Goal: Feedback & Contribution: Submit feedback/report problem

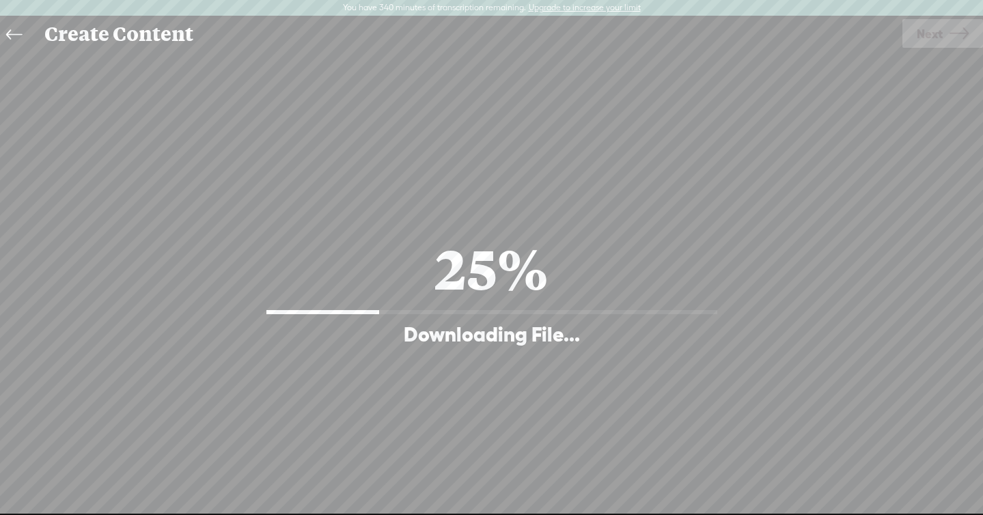
click at [550, 66] on div "Continue without editing Transcribe and edit Language used in audio: English, U…" at bounding box center [491, 290] width 955 height 476
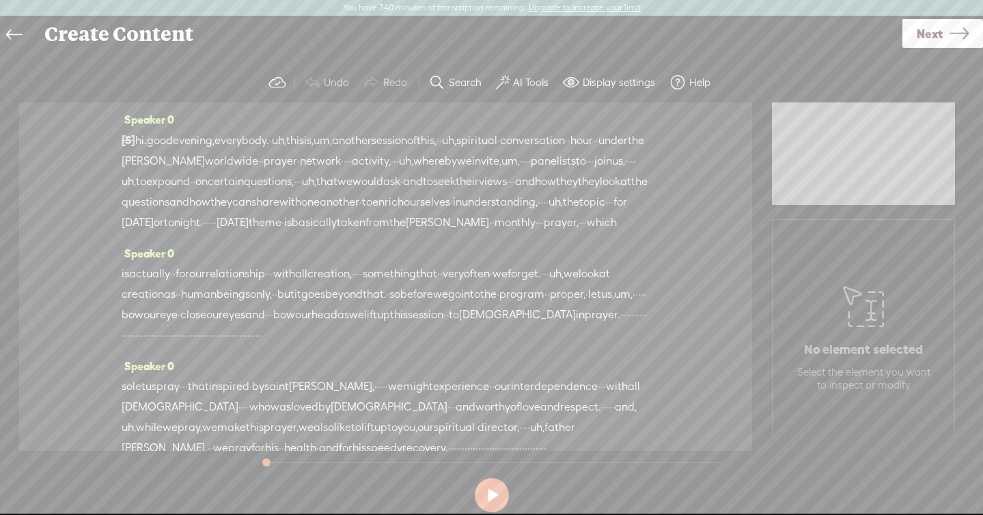
click at [498, 490] on button at bounding box center [492, 495] width 34 height 34
click at [948, 31] on link "Next" at bounding box center [942, 33] width 81 height 29
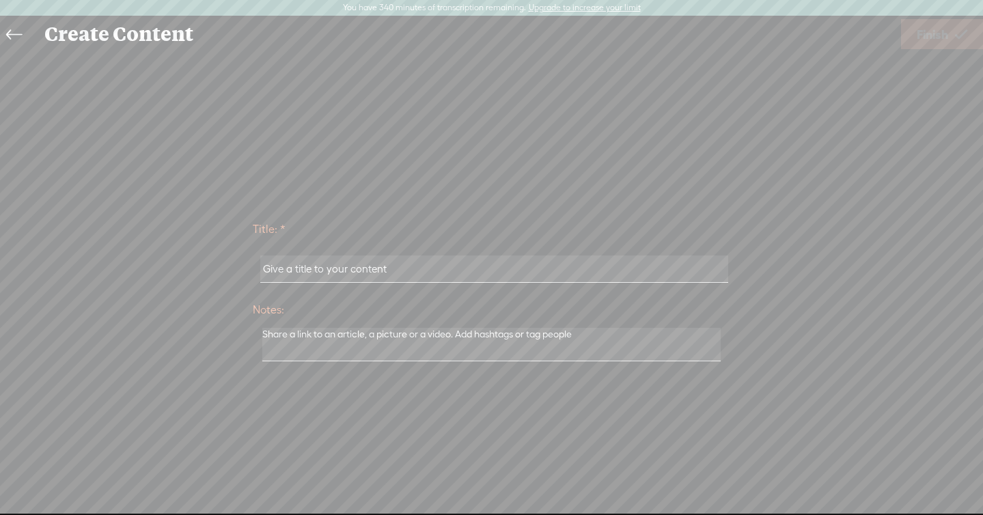
click at [466, 277] on input "text" at bounding box center [494, 268] width 468 height 27
type input "save adrian video"
click at [920, 31] on span "Finish" at bounding box center [931, 34] width 31 height 35
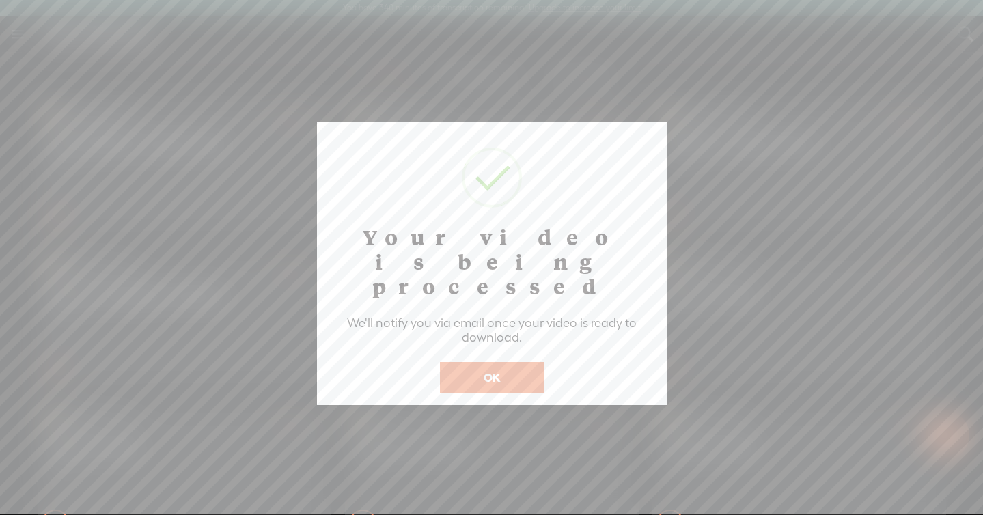
click at [490, 362] on button "OK" at bounding box center [492, 377] width 104 height 31
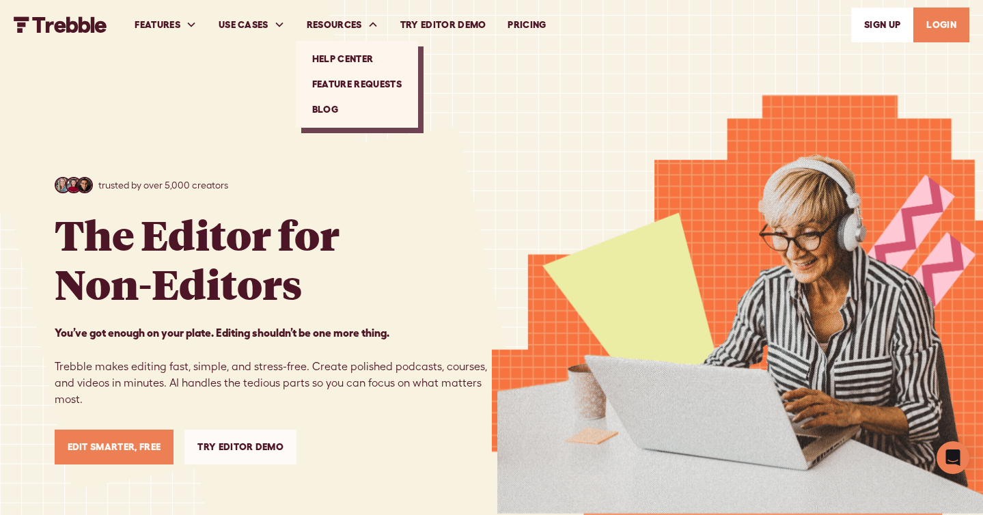
click at [340, 82] on link "Feature Requests" at bounding box center [356, 84] width 111 height 25
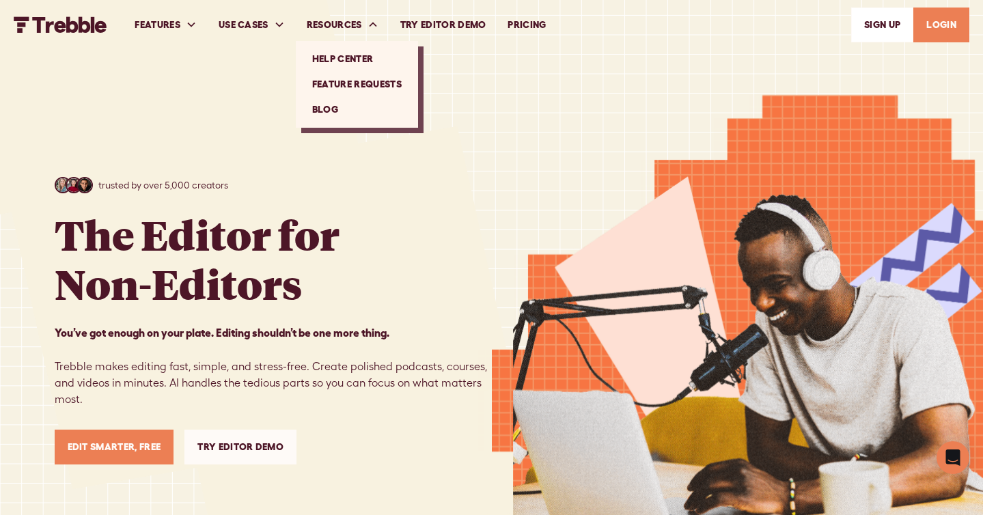
click at [354, 79] on link "Feature Requests" at bounding box center [356, 84] width 111 height 25
click at [949, 459] on icon "Open Intercom Messenger" at bounding box center [952, 458] width 16 height 18
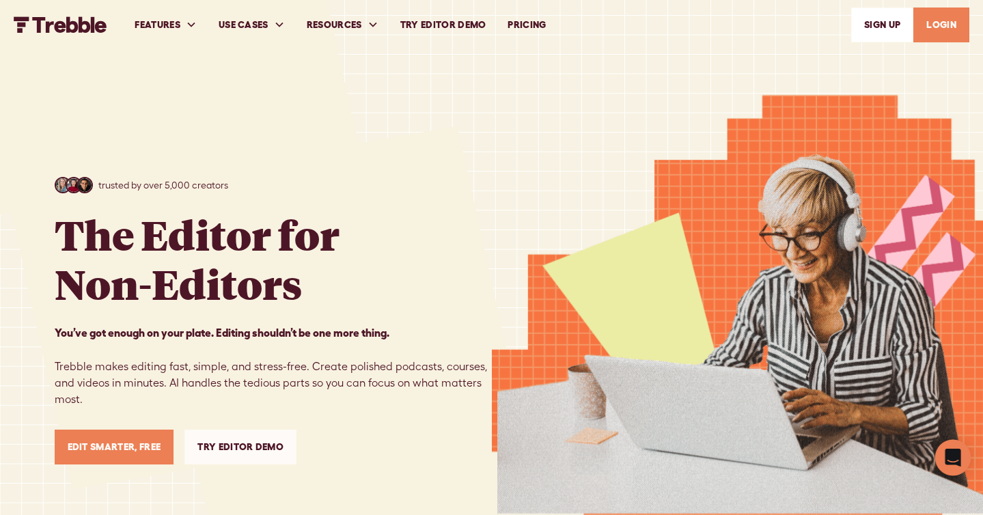
click at [944, 455] on div "Open Intercom Messenger" at bounding box center [953, 458] width 36 height 36
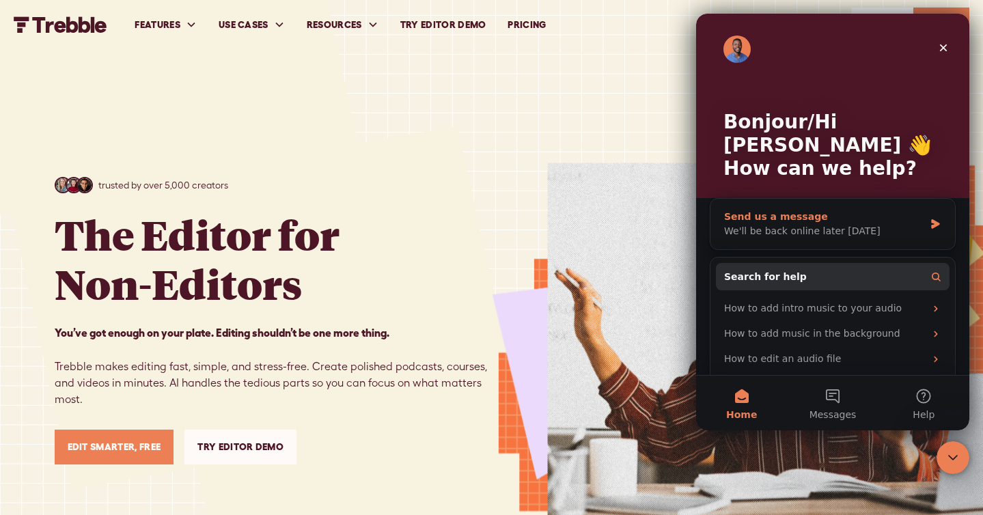
scroll to position [12, 0]
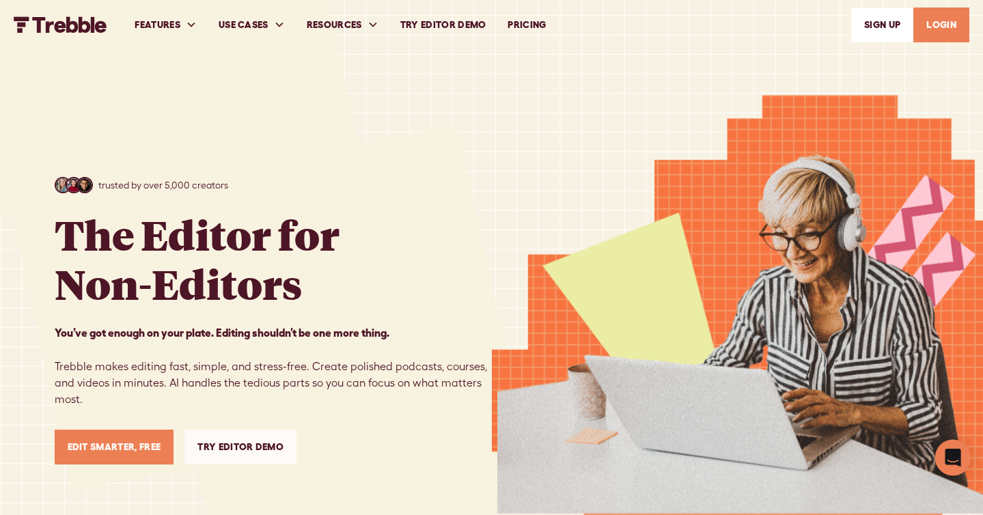
click at [957, 461] on icon "Open Intercom Messenger" at bounding box center [953, 458] width 18 height 18
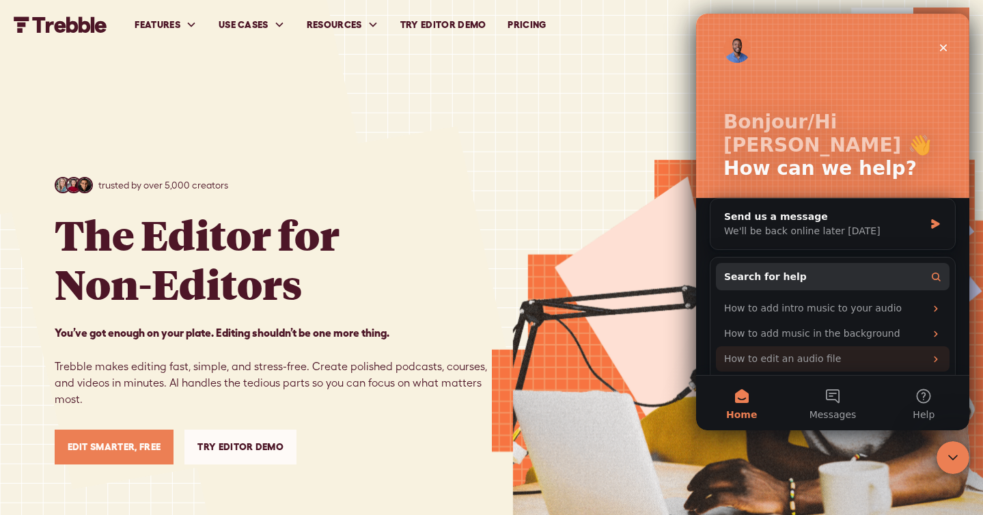
scroll to position [12, 0]
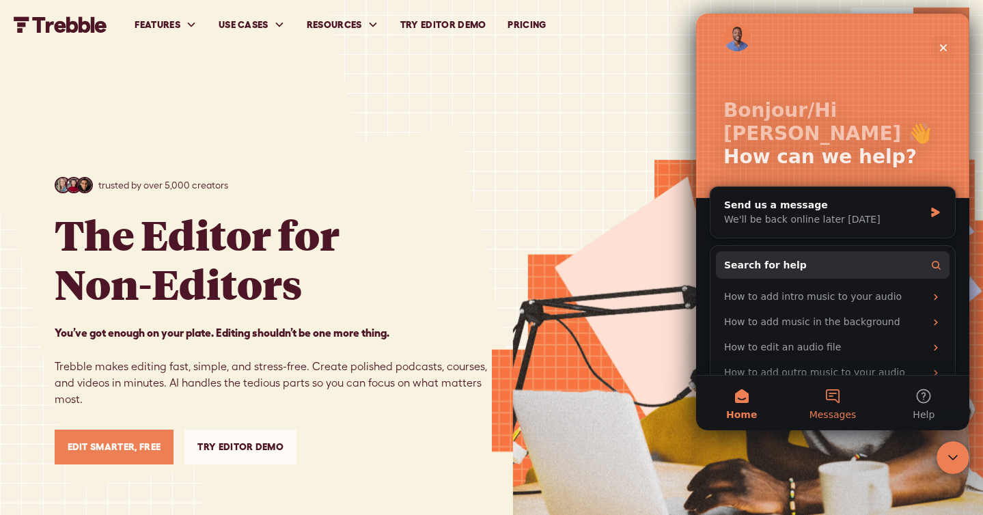
click at [854, 394] on button "Messages" at bounding box center [832, 403] width 91 height 55
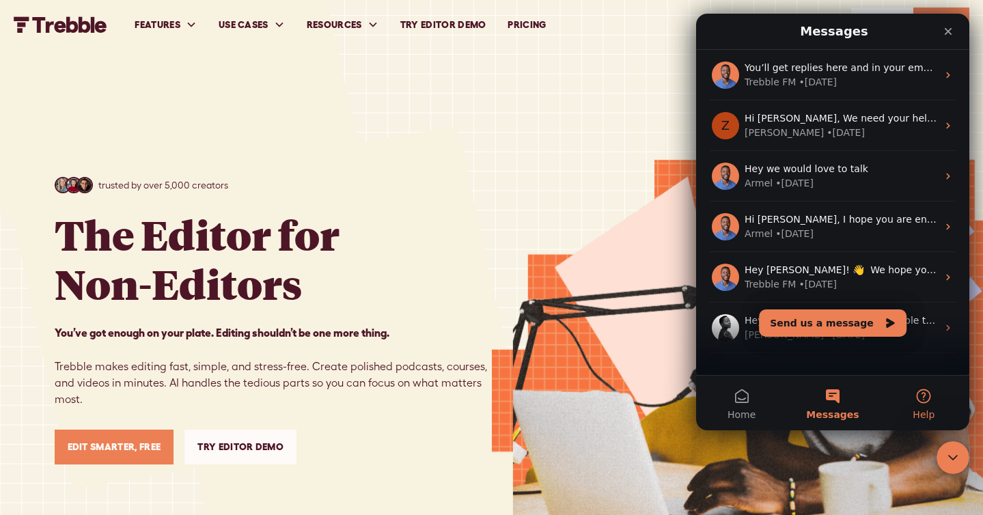
click at [920, 395] on button "Help" at bounding box center [923, 403] width 91 height 55
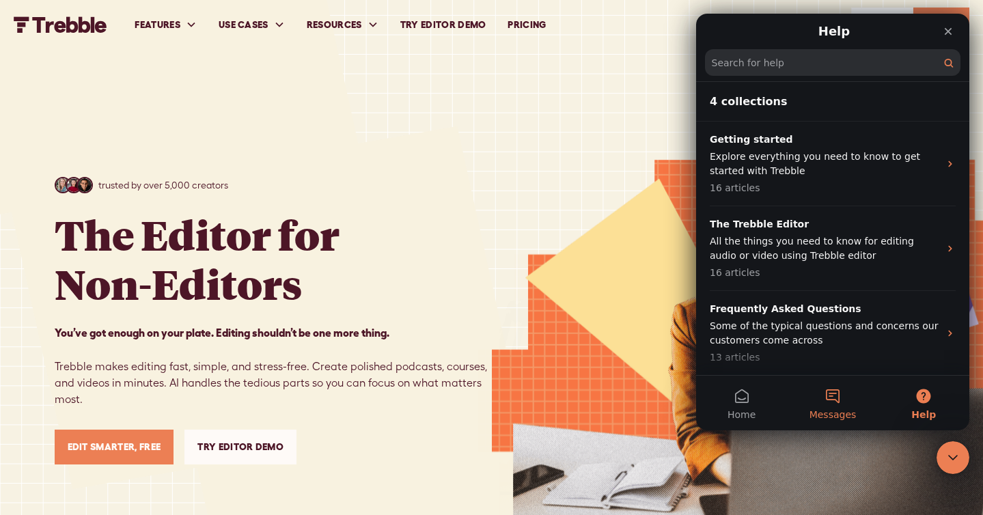
click at [854, 397] on button "Messages" at bounding box center [832, 403] width 91 height 55
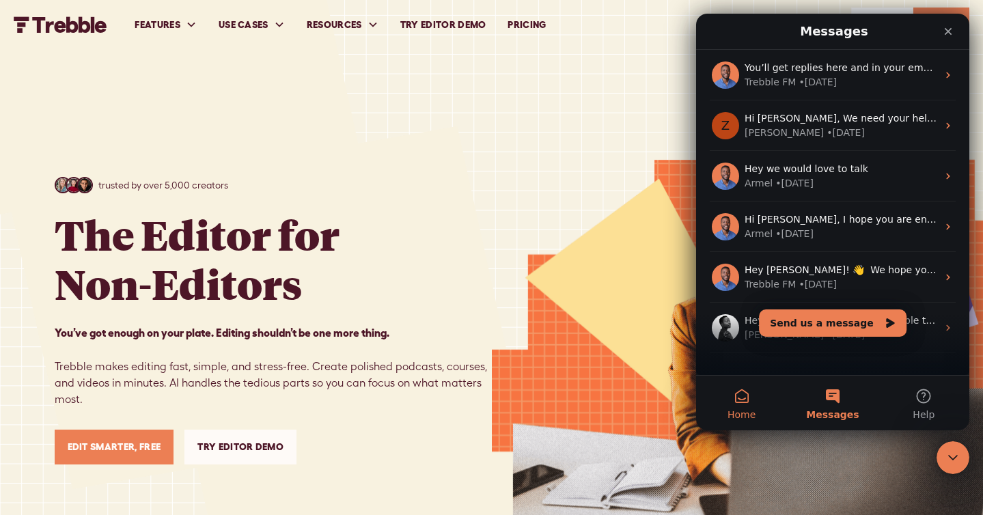
click at [761, 406] on button "Home" at bounding box center [741, 403] width 91 height 55
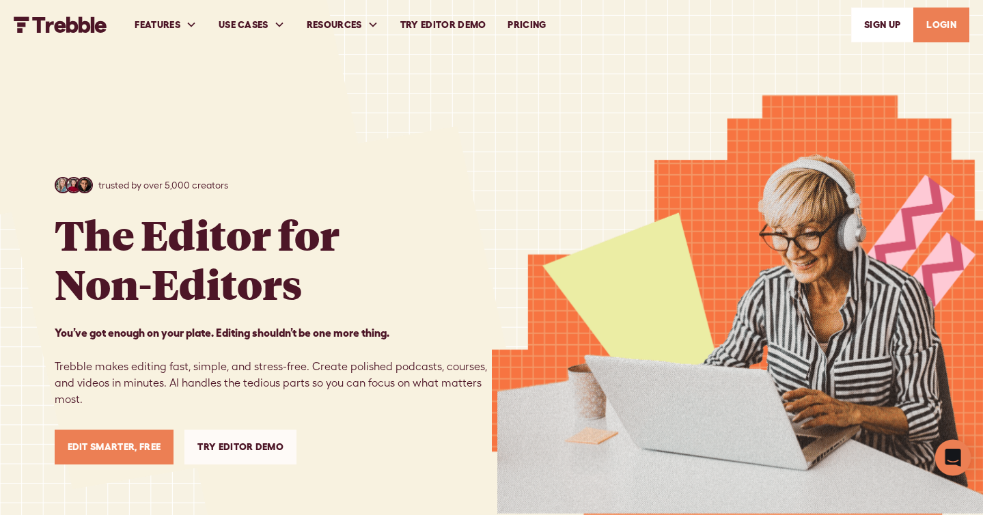
click at [953, 458] on icon "Open Intercom Messenger" at bounding box center [952, 458] width 16 height 18
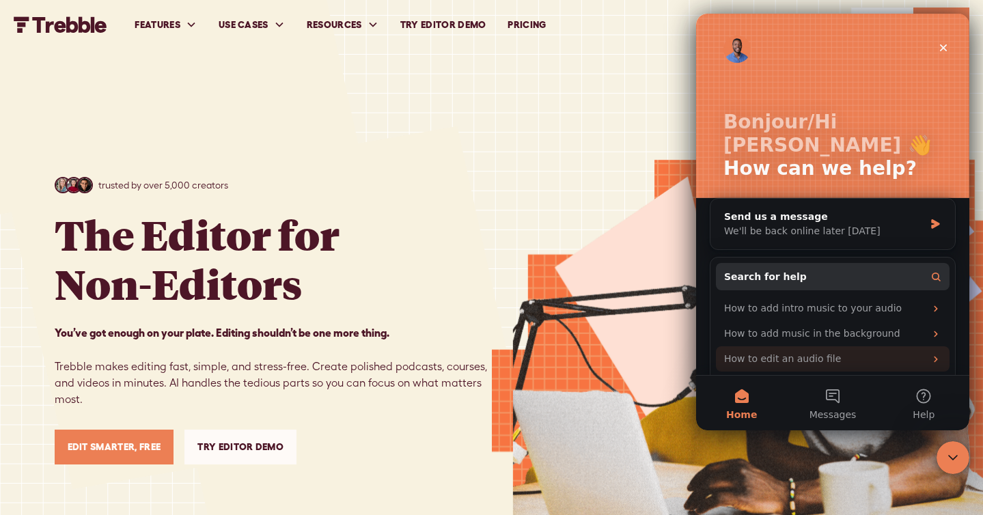
scroll to position [12, 0]
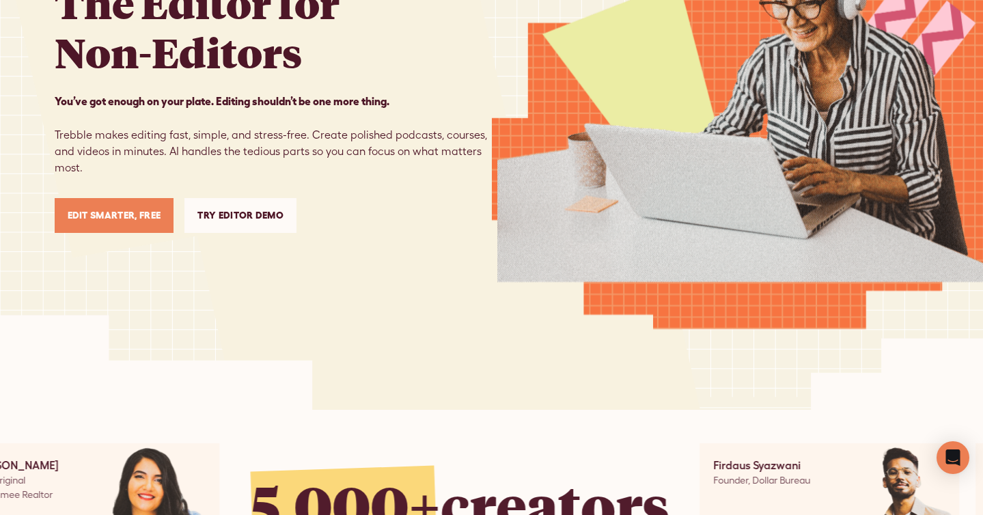
scroll to position [142, 0]
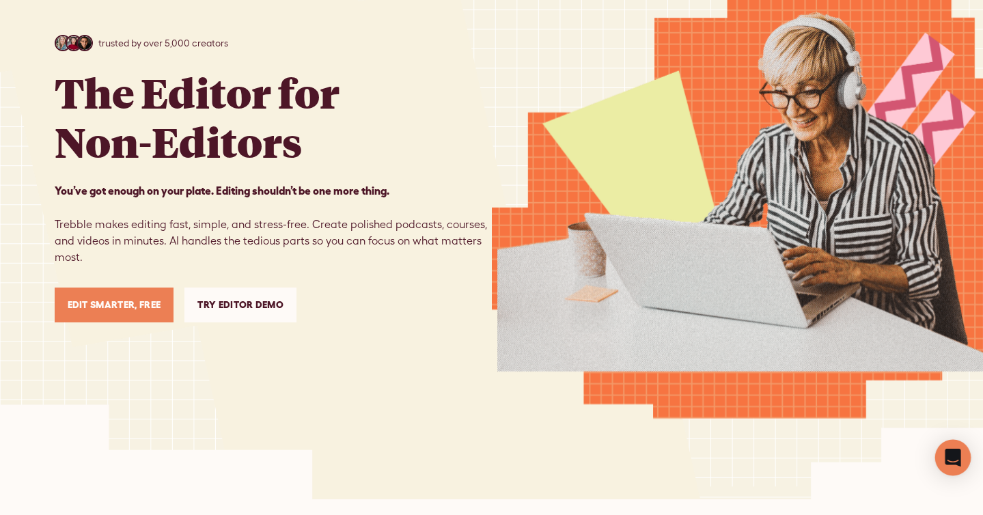
click at [955, 451] on icon "Open Intercom Messenger" at bounding box center [952, 458] width 16 height 18
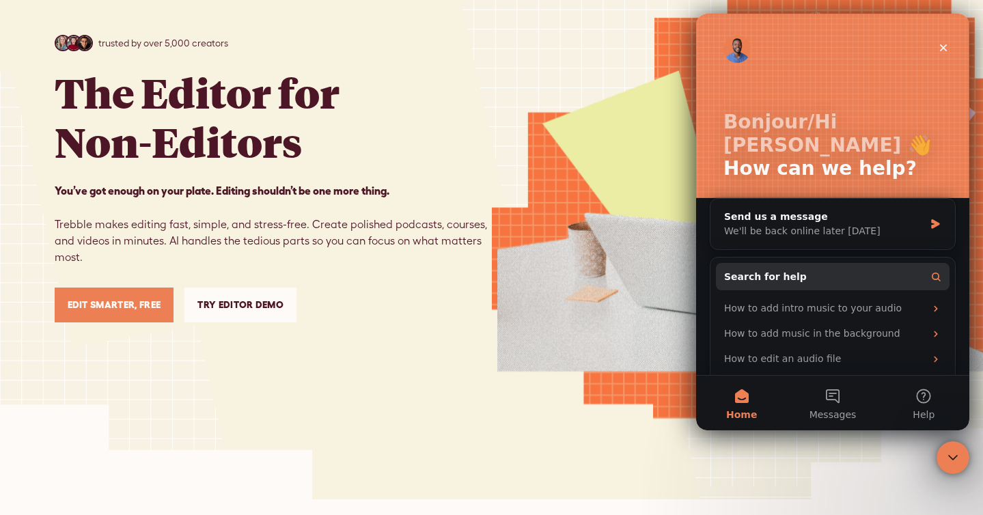
scroll to position [81, 0]
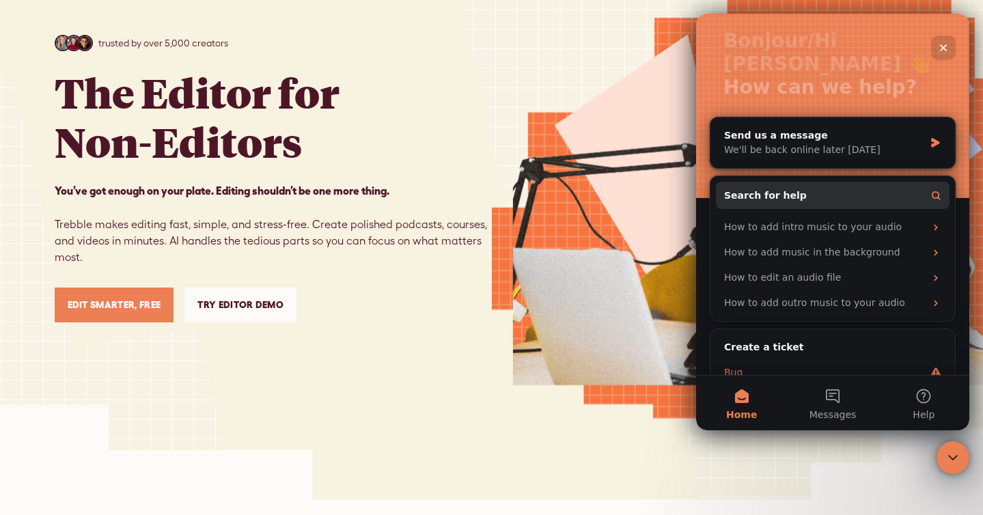
click at [806, 360] on div "Bug" at bounding box center [833, 372] width 234 height 25
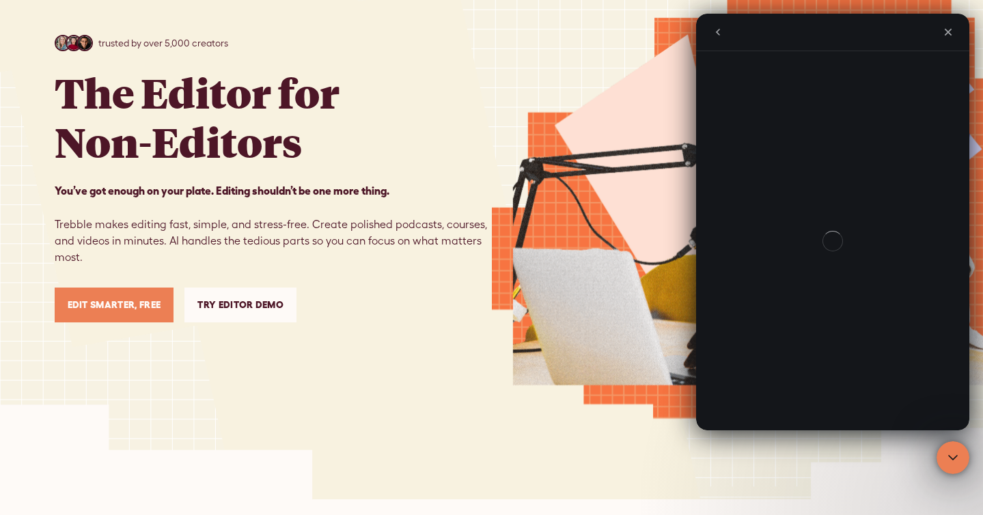
scroll to position [0, 0]
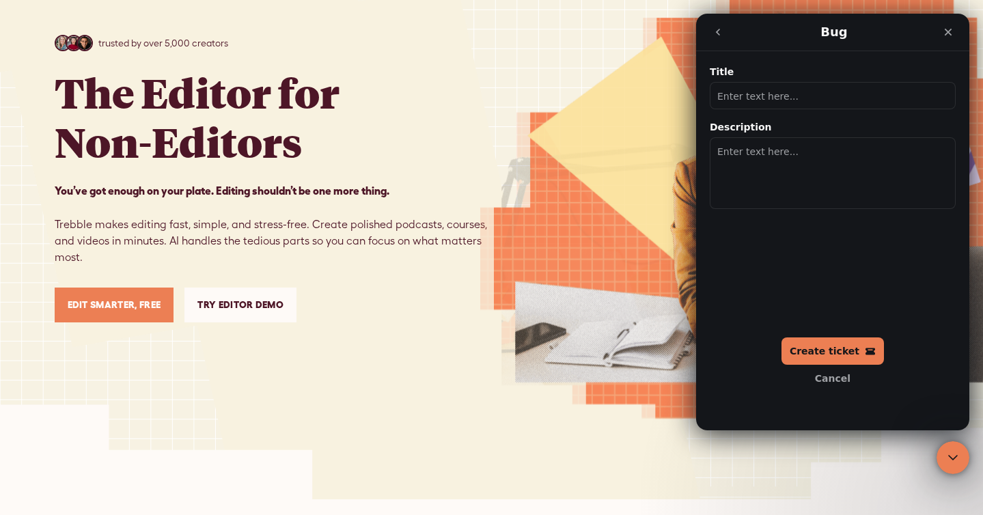
click at [839, 378] on button "Cancel" at bounding box center [832, 378] width 102 height 27
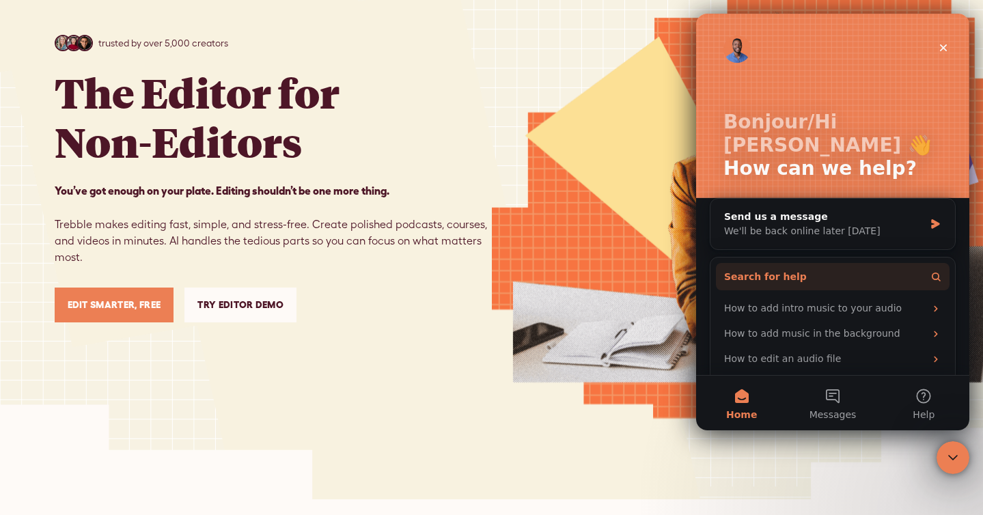
scroll to position [81, 0]
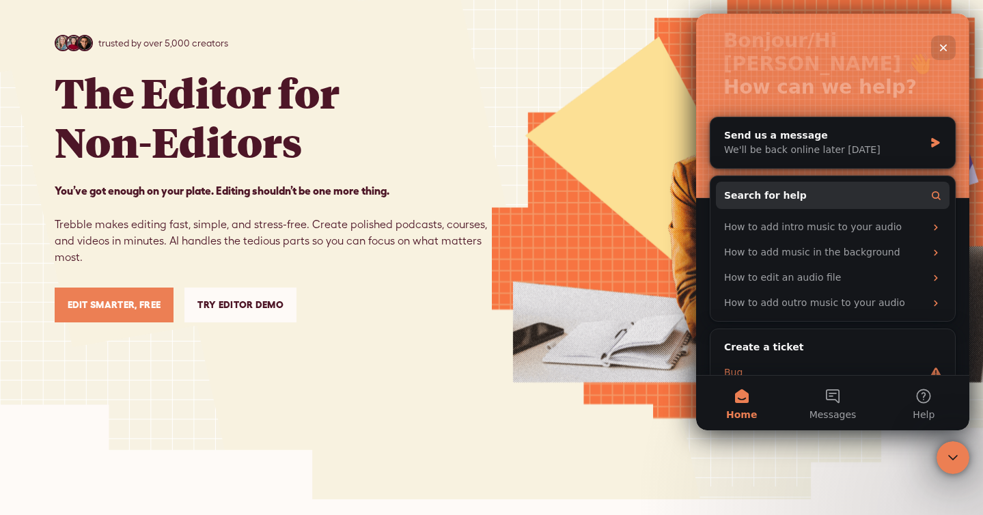
click at [783, 365] on div "Bug" at bounding box center [824, 372] width 201 height 14
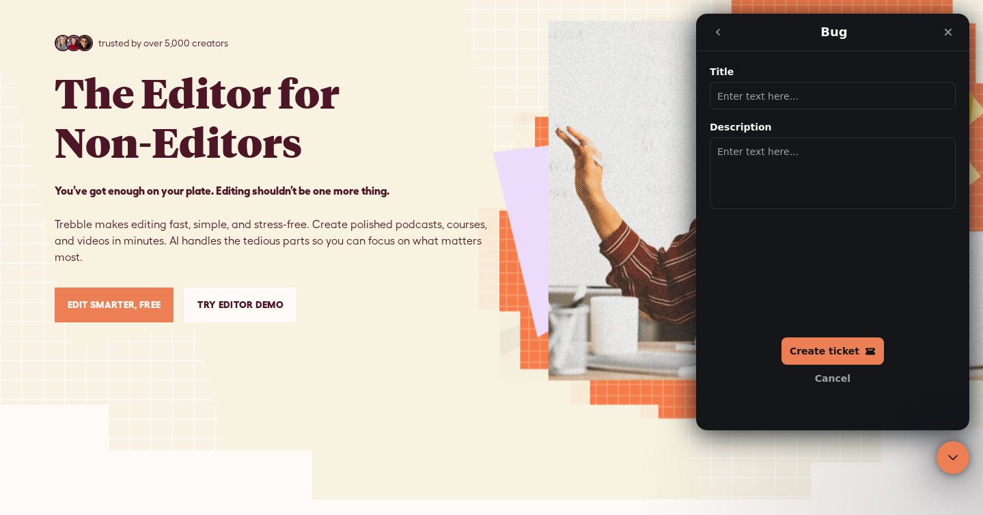
click at [763, 94] on input "Title" at bounding box center [833, 95] width 246 height 27
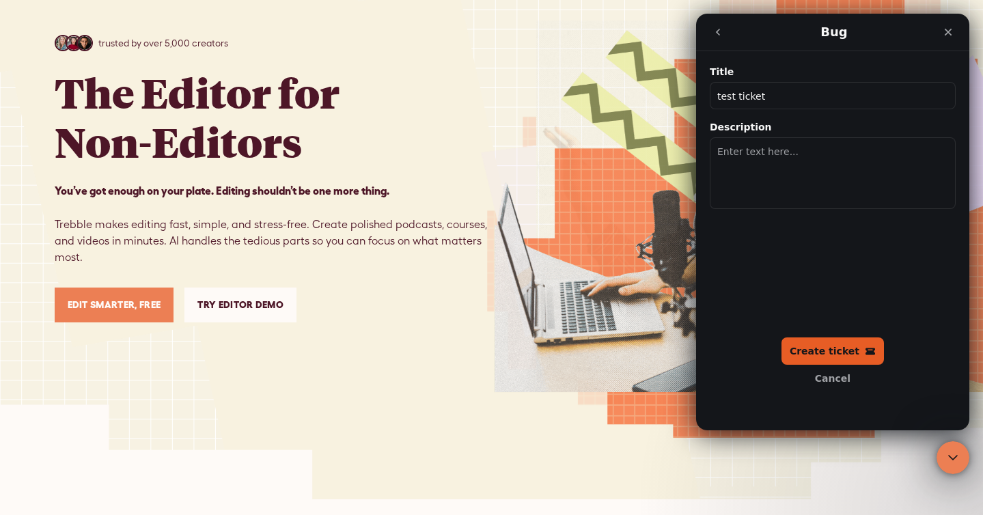
type input "test ticket"
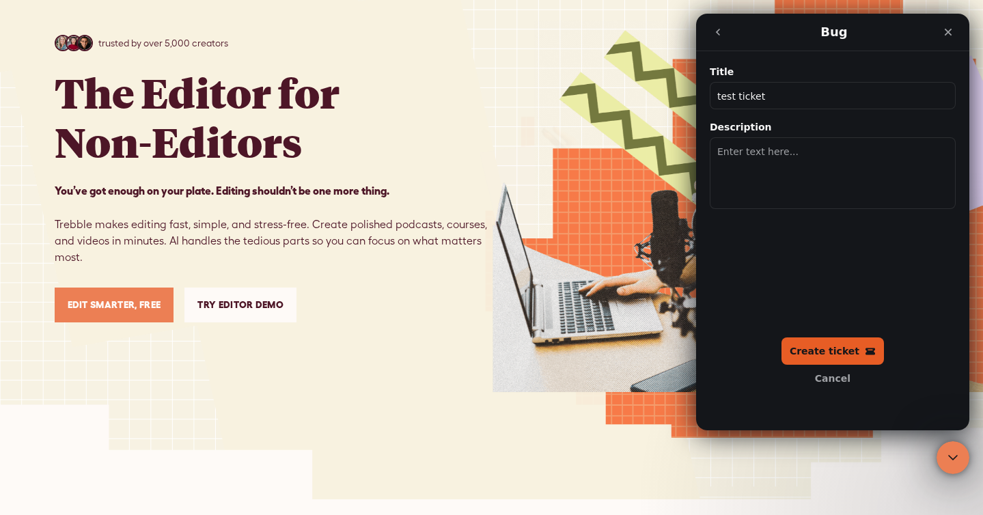
click at [827, 344] on button "Create ticket" at bounding box center [832, 350] width 102 height 27
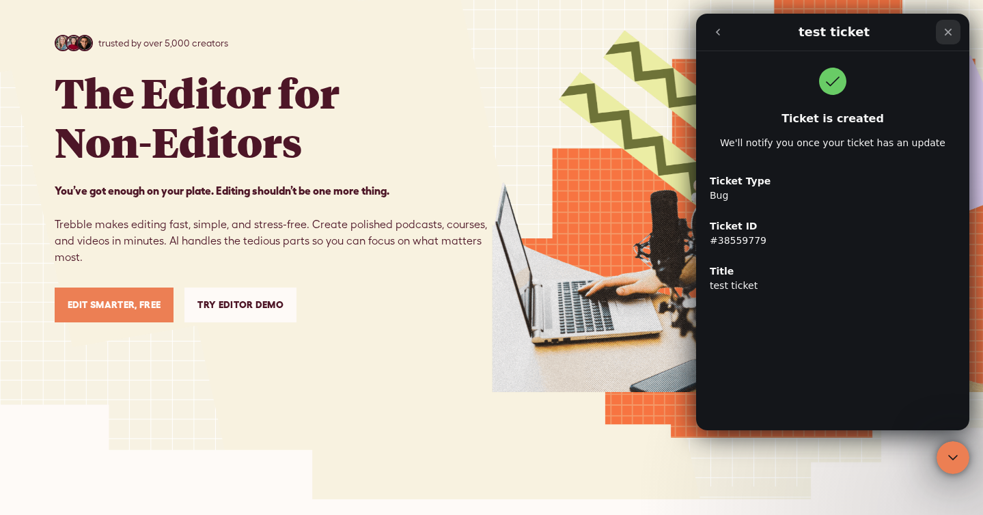
click at [943, 33] on icon "Close" at bounding box center [947, 32] width 11 height 11
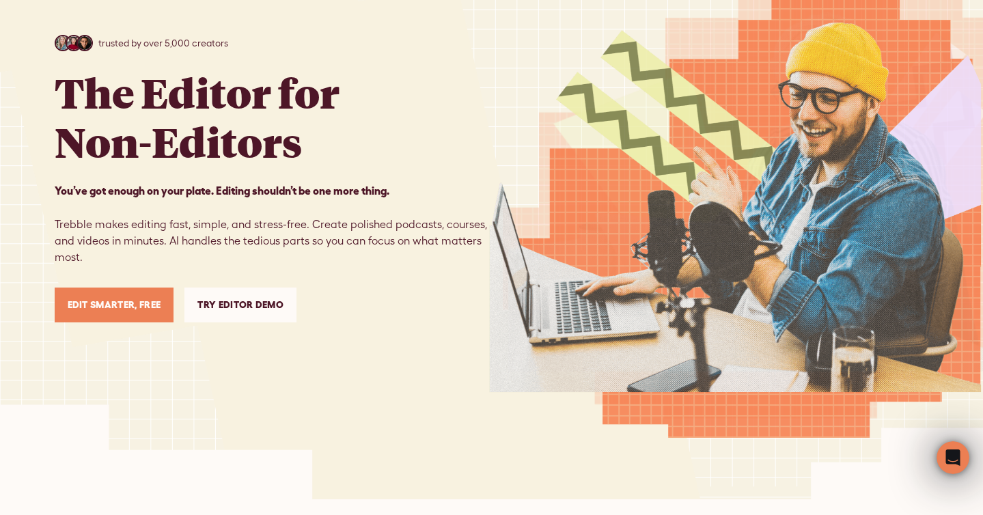
scroll to position [0, 0]
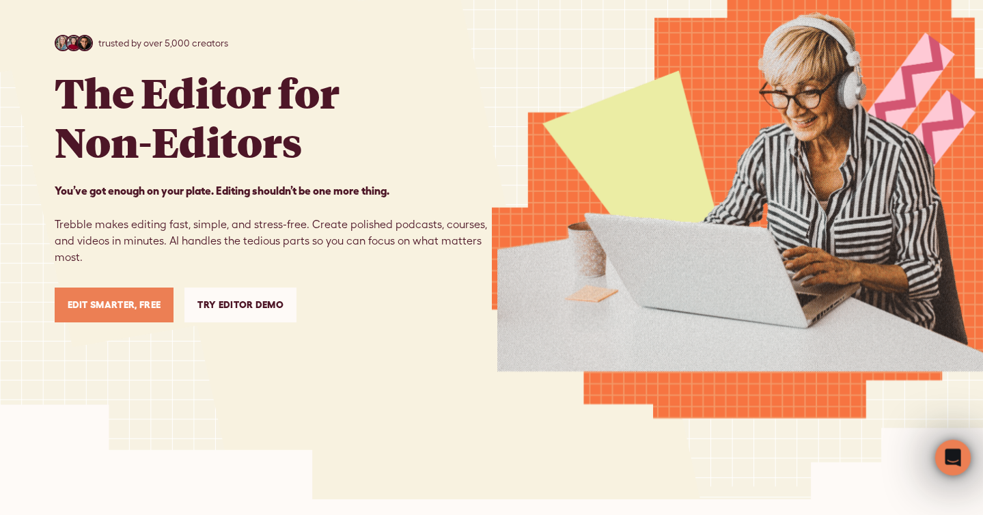
click at [946, 451] on icon "Open Intercom Messenger" at bounding box center [951, 456] width 23 height 23
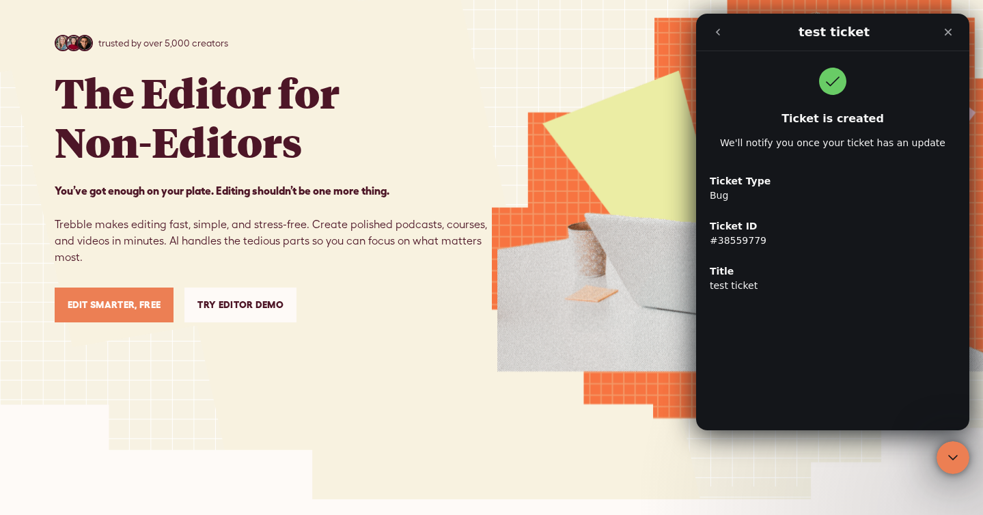
click at [716, 26] on button "go back" at bounding box center [718, 32] width 26 height 26
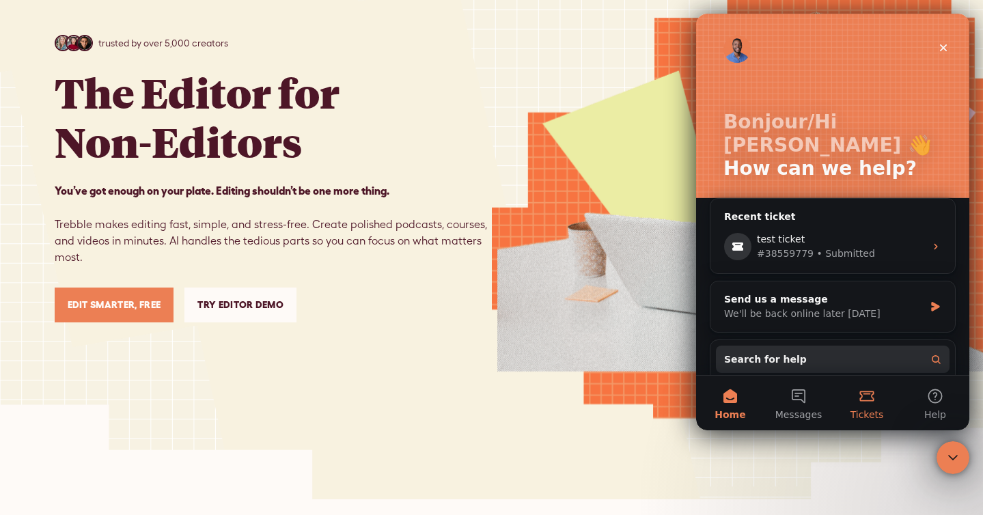
click at [875, 399] on button "Tickets" at bounding box center [866, 403] width 68 height 55
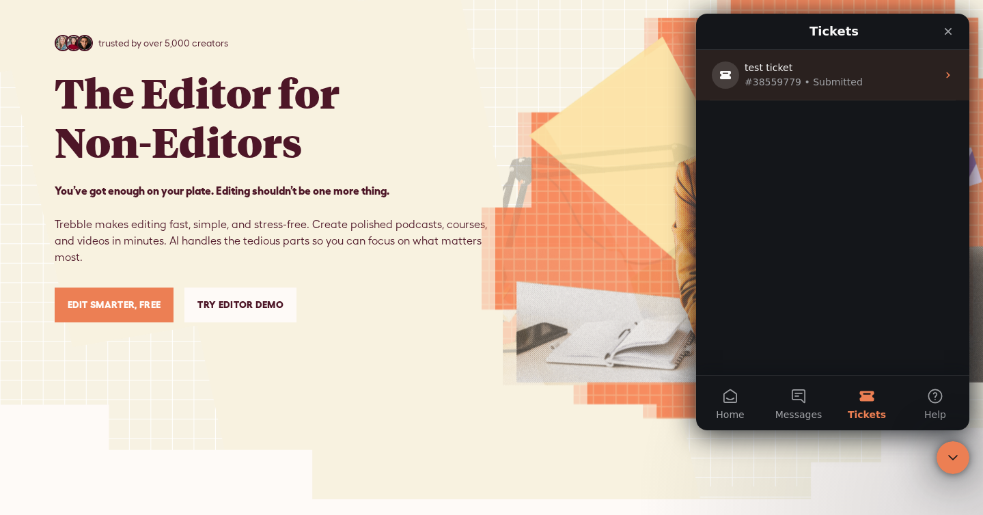
click at [888, 74] on div "test ticket" at bounding box center [829, 68] width 171 height 14
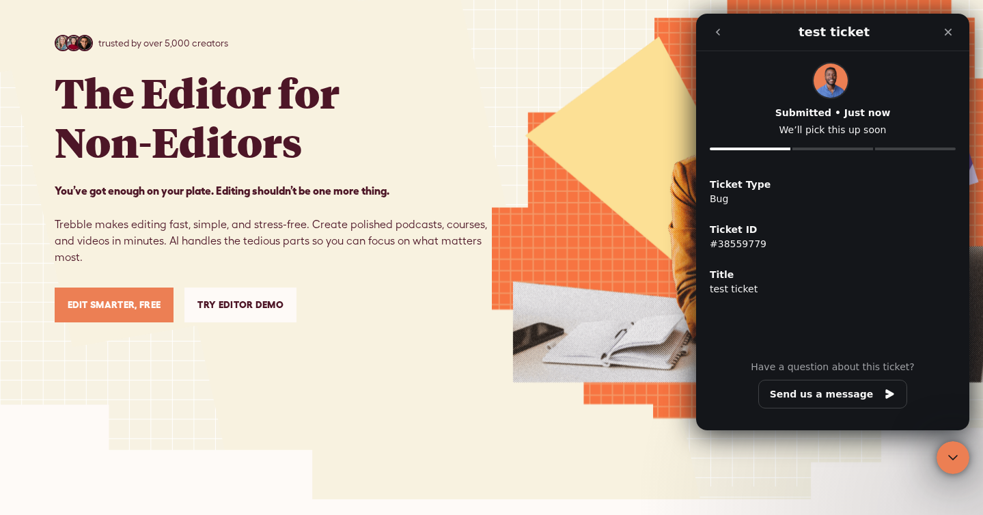
click at [720, 41] on button "go back" at bounding box center [718, 32] width 26 height 26
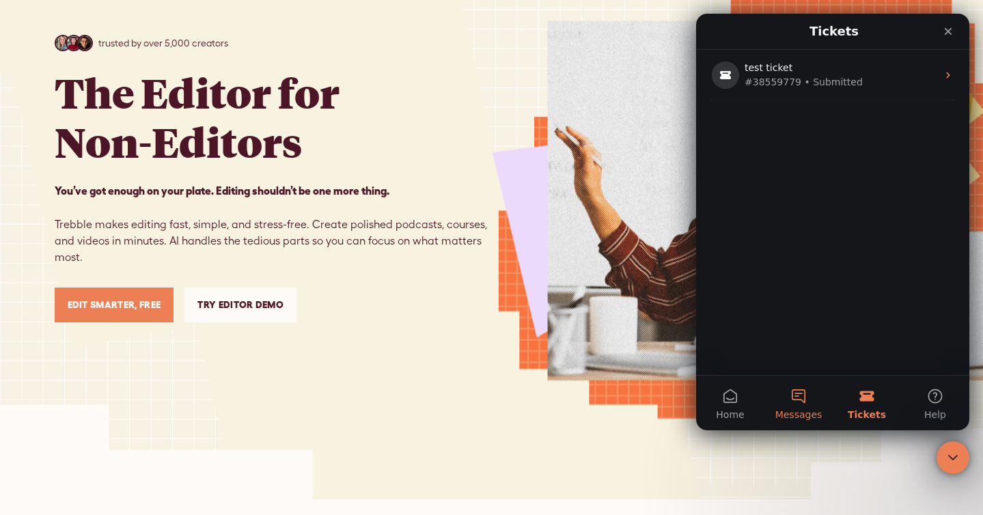
click at [798, 399] on button "Messages" at bounding box center [798, 403] width 68 height 55
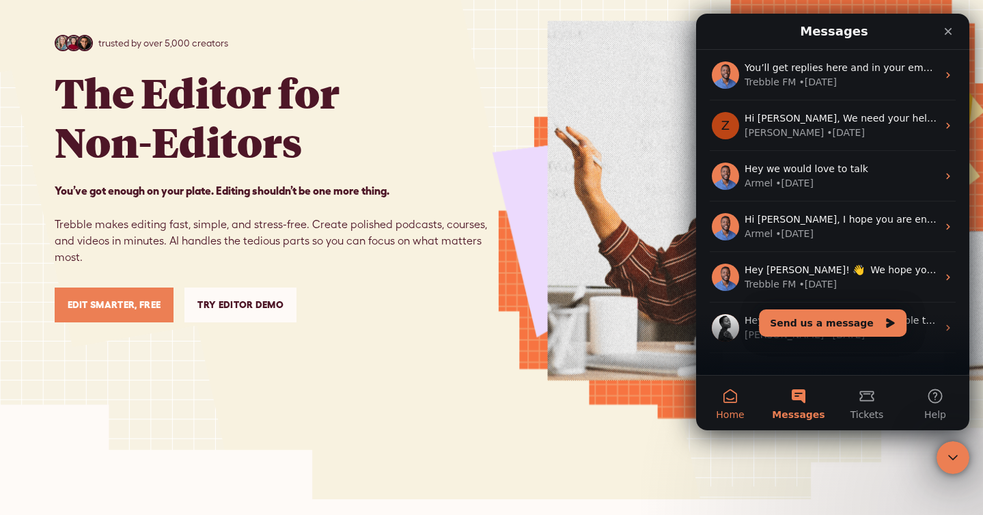
click at [744, 400] on button "Home" at bounding box center [730, 403] width 68 height 55
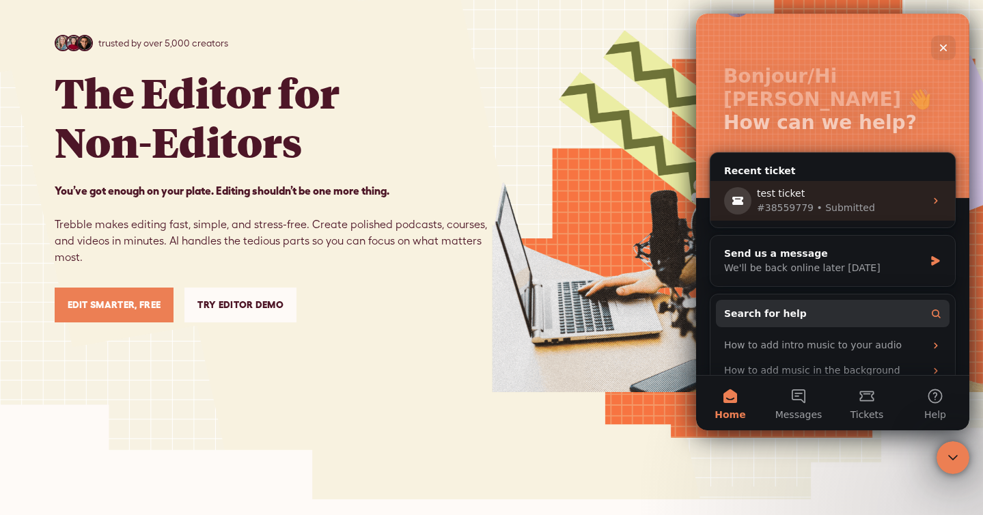
scroll to position [164, 0]
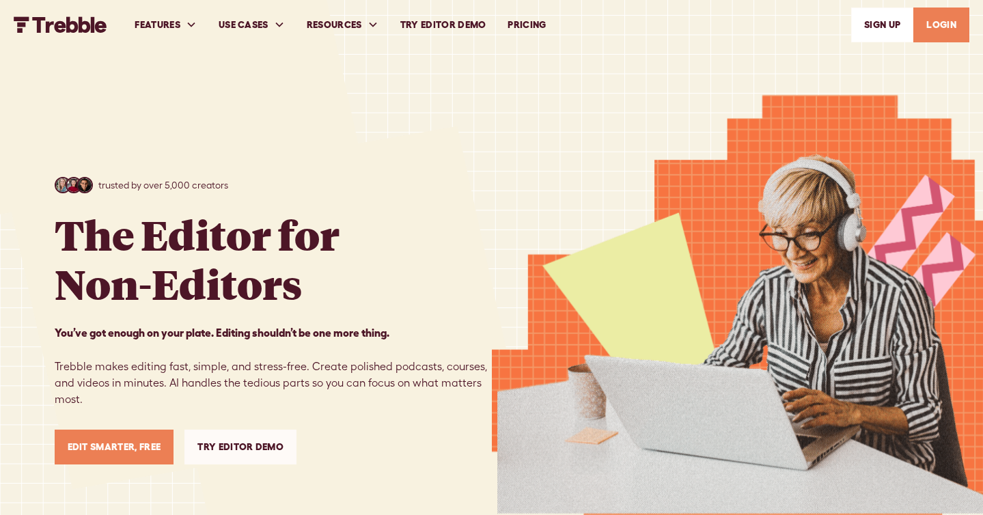
scroll to position [142, 0]
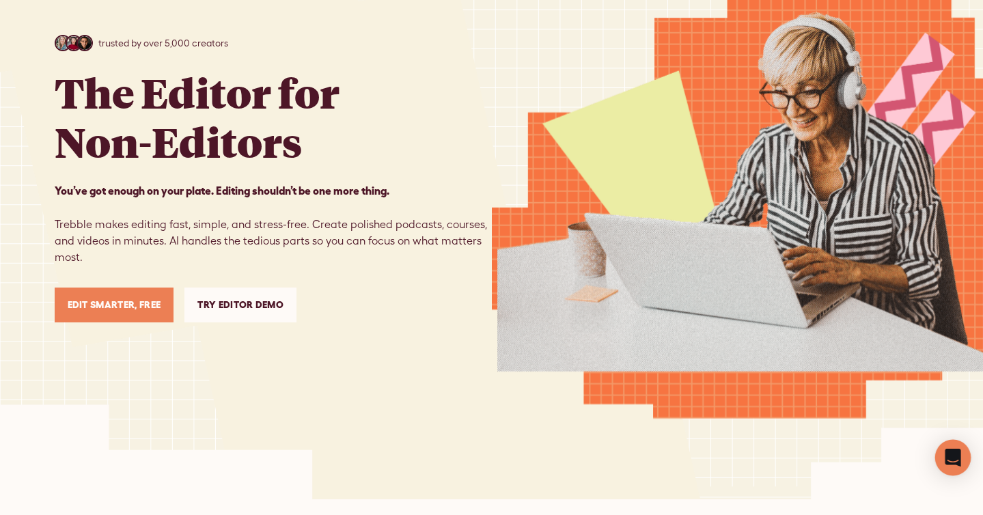
click at [942, 464] on div "Open Intercom Messenger" at bounding box center [953, 458] width 36 height 36
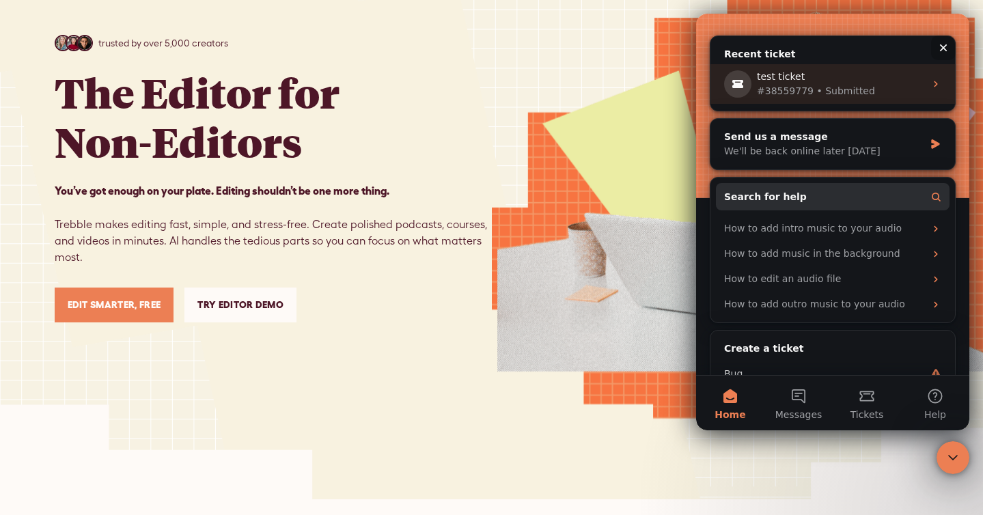
scroll to position [164, 0]
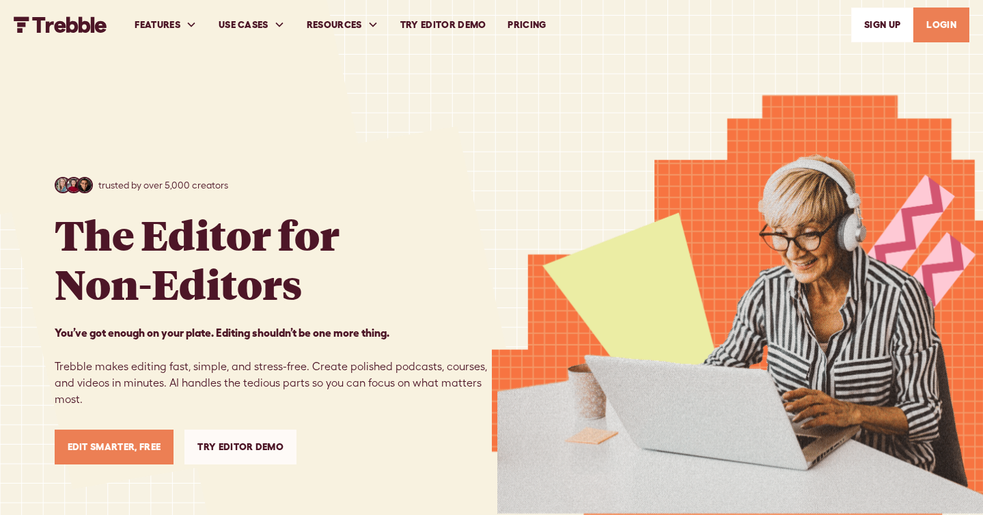
scroll to position [142, 0]
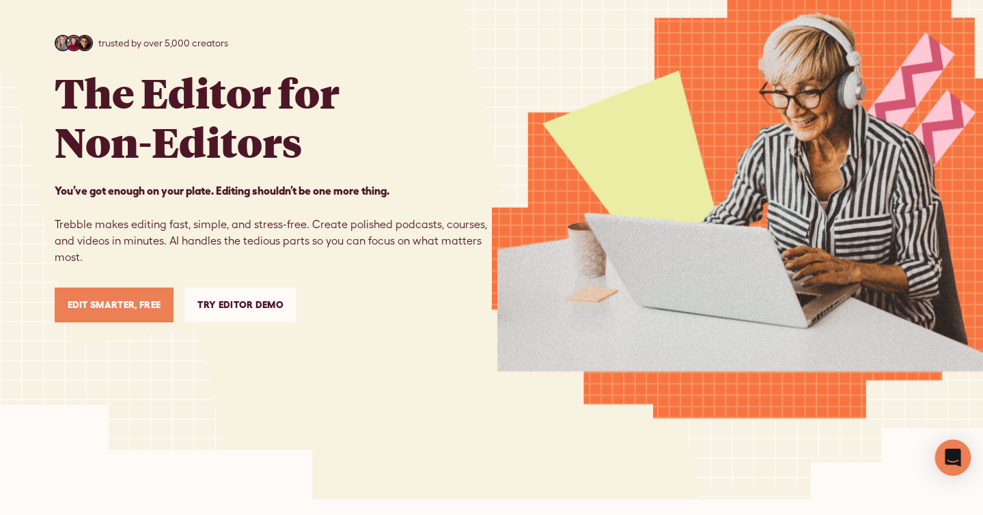
click at [953, 457] on icon "Open Intercom Messenger" at bounding box center [952, 458] width 16 height 18
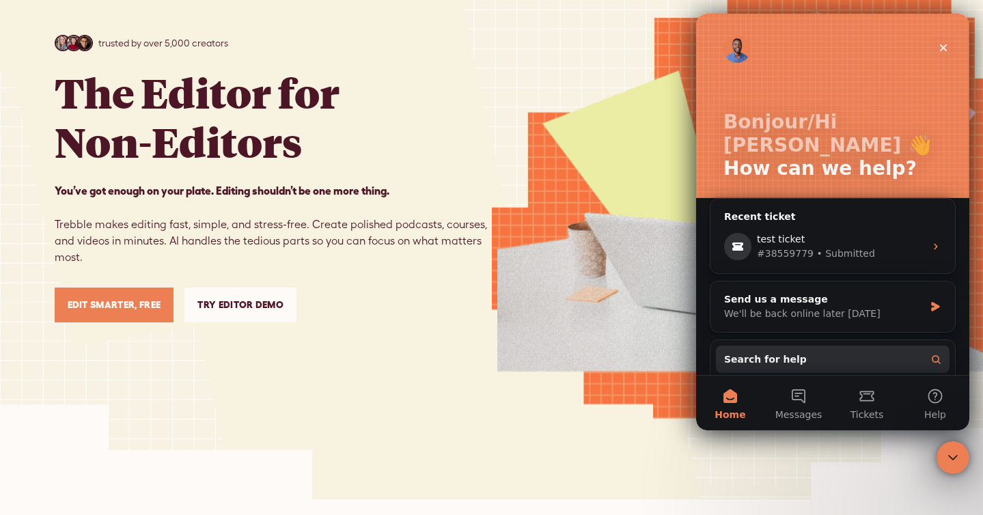
scroll to position [94, 0]
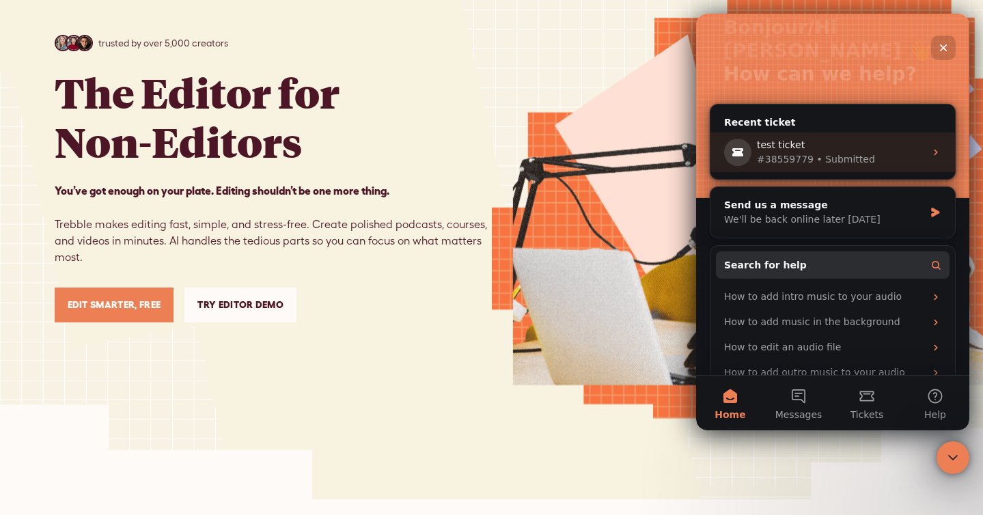
click at [936, 147] on icon "Intercom messenger" at bounding box center [935, 152] width 11 height 11
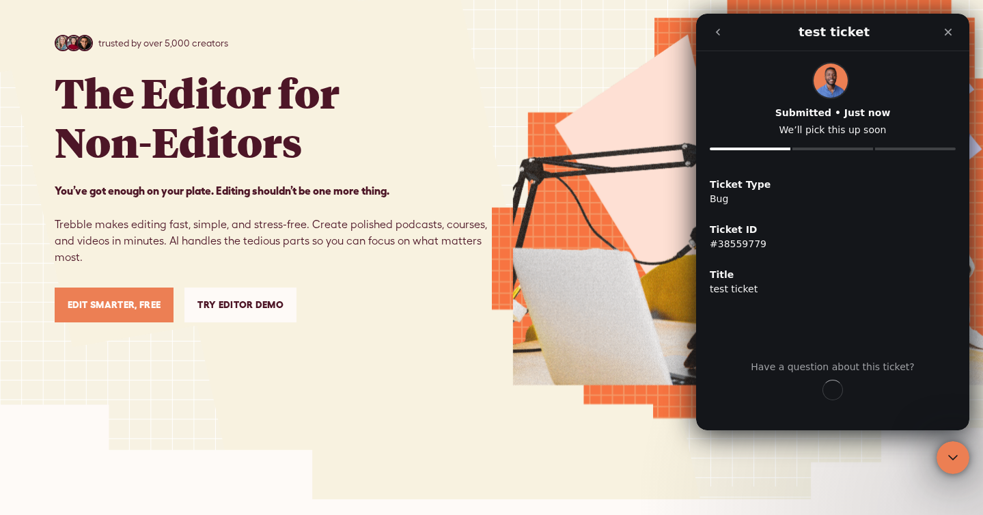
scroll to position [0, 0]
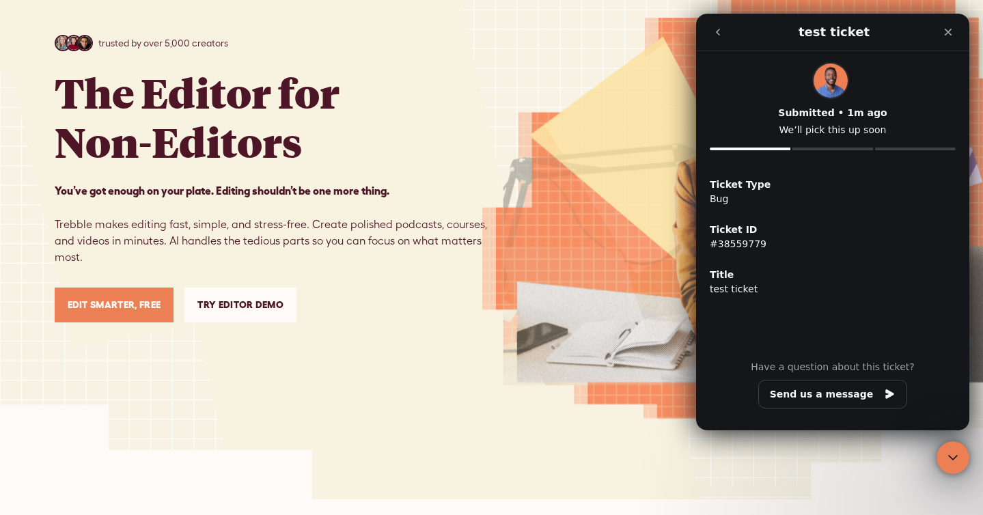
click at [828, 148] on div "Intercom messenger" at bounding box center [832, 149] width 81 height 3
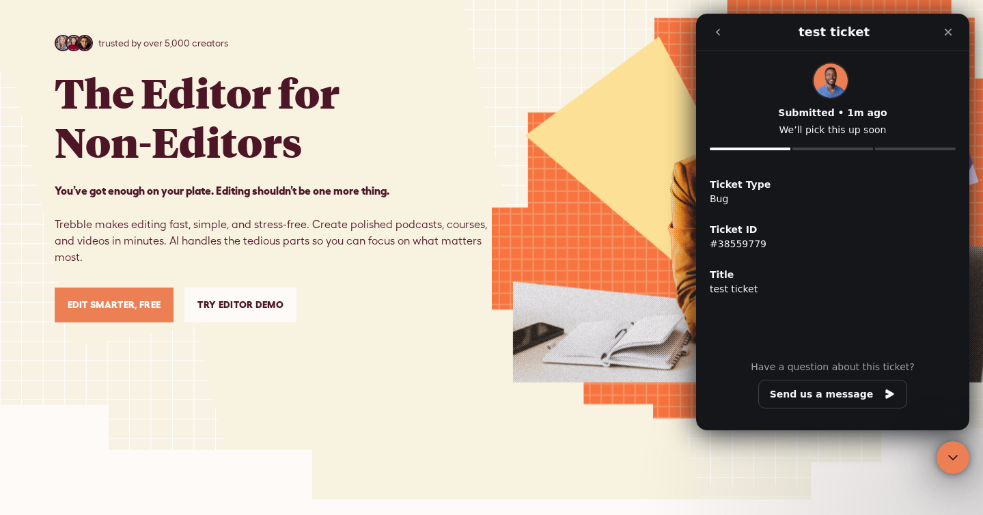
click at [715, 28] on icon "go back" at bounding box center [717, 32] width 11 height 11
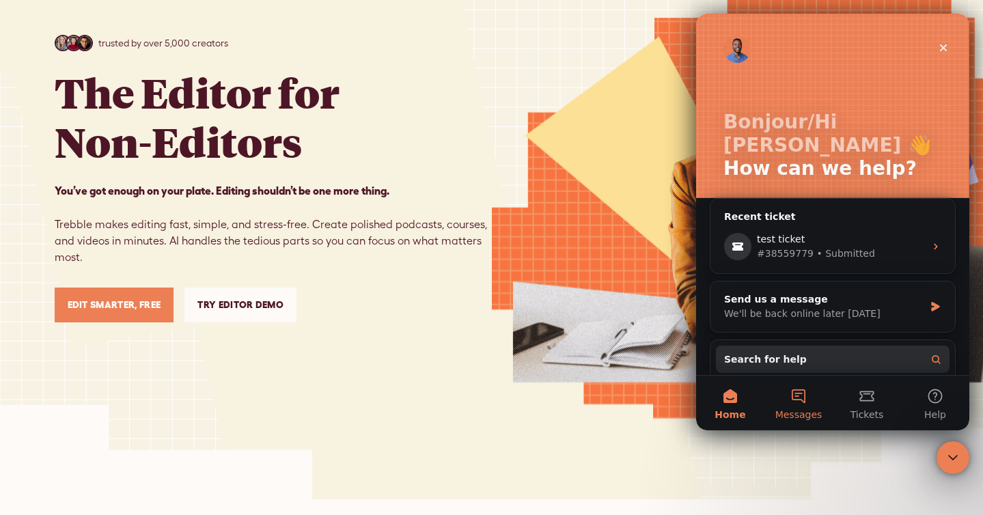
click at [811, 397] on button "Messages" at bounding box center [798, 403] width 68 height 55
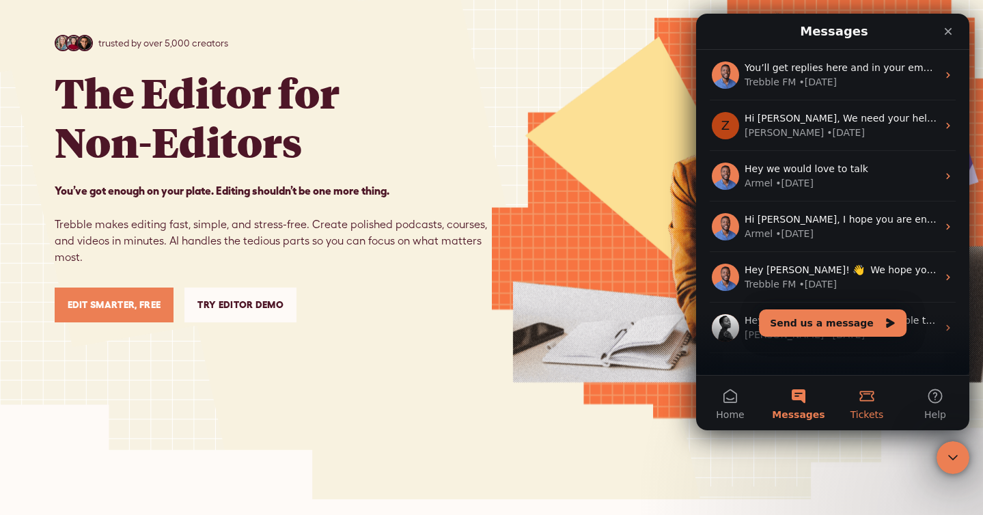
click at [862, 398] on button "Tickets" at bounding box center [866, 403] width 68 height 55
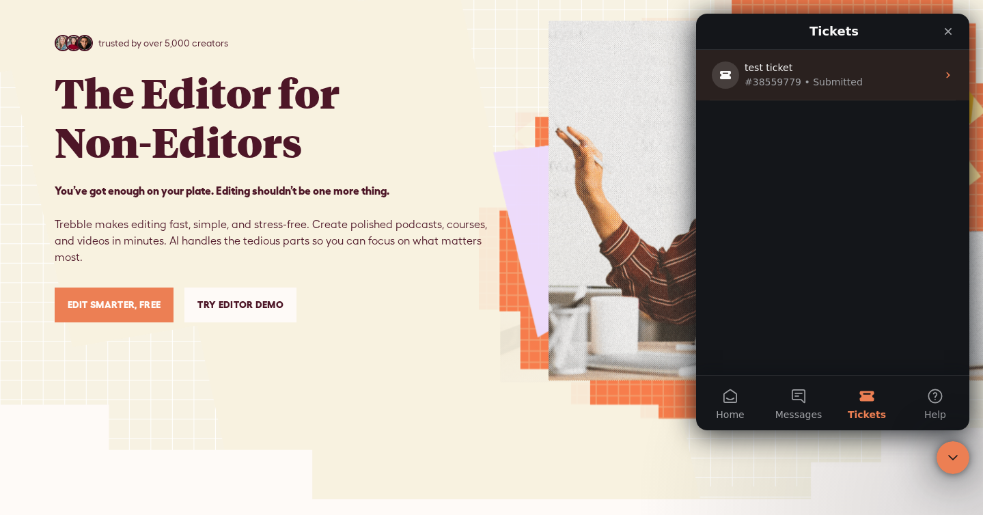
click at [951, 74] on icon "Intercom messenger" at bounding box center [947, 75] width 11 height 11
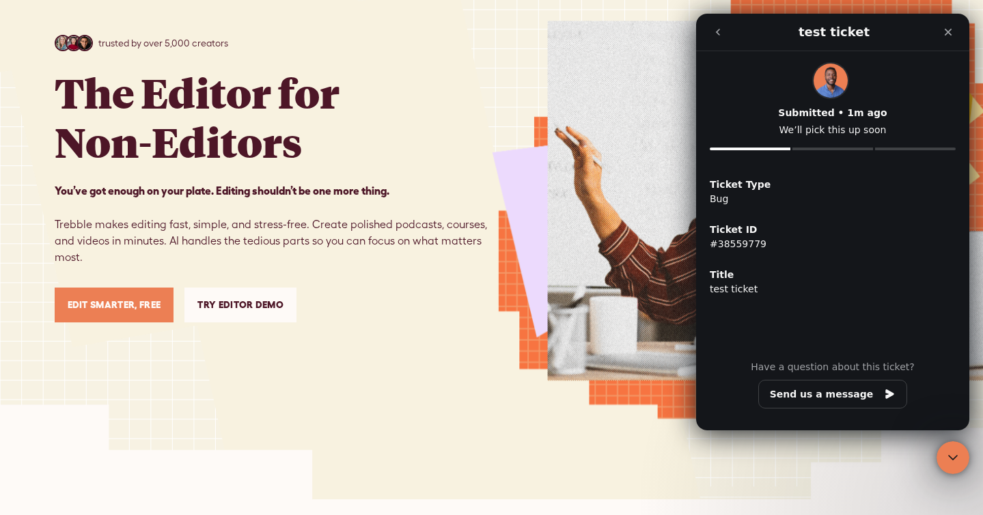
click at [727, 30] on button "go back" at bounding box center [718, 32] width 26 height 26
